Goal: Task Accomplishment & Management: Complete application form

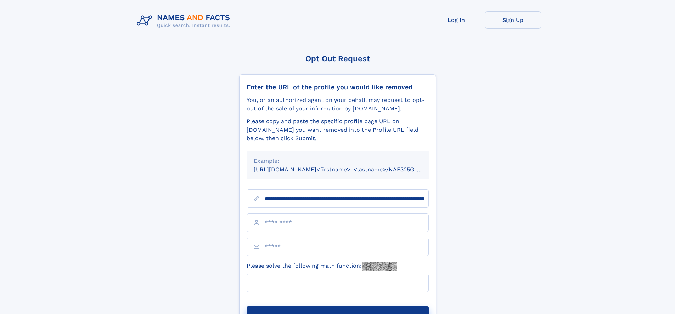
type input "**********"
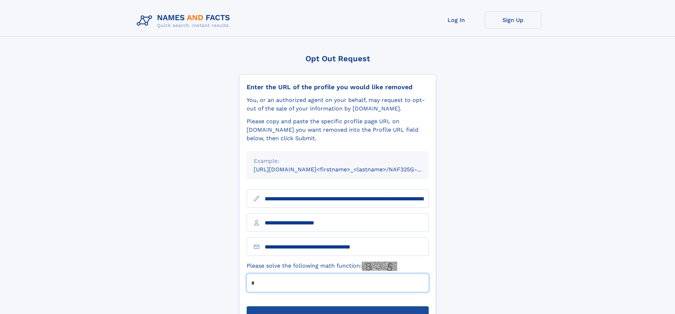
type input "*"
click at [337, 306] on button "Submit Opt Out Request" at bounding box center [338, 317] width 182 height 23
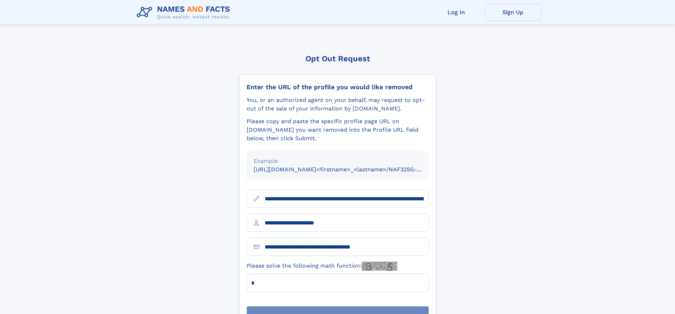
scroll to position [23, 0]
